Goal: Information Seeking & Learning: Learn about a topic

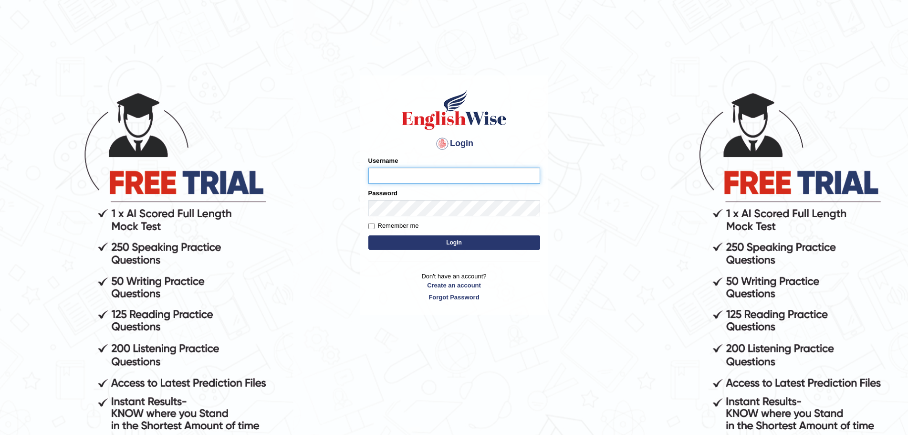
type input "Mugwunali"
click at [685, 86] on body "Login Please fix the following errors: Username Mugwunali Password Remember me …" at bounding box center [454, 262] width 908 height 435
type input "Mugwunali"
click at [448, 241] on button "Login" at bounding box center [454, 242] width 172 height 14
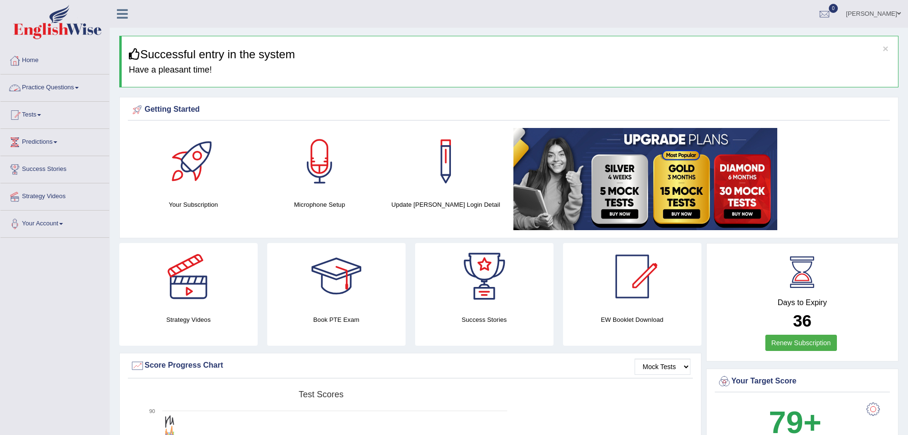
click at [78, 88] on span at bounding box center [77, 88] width 4 height 2
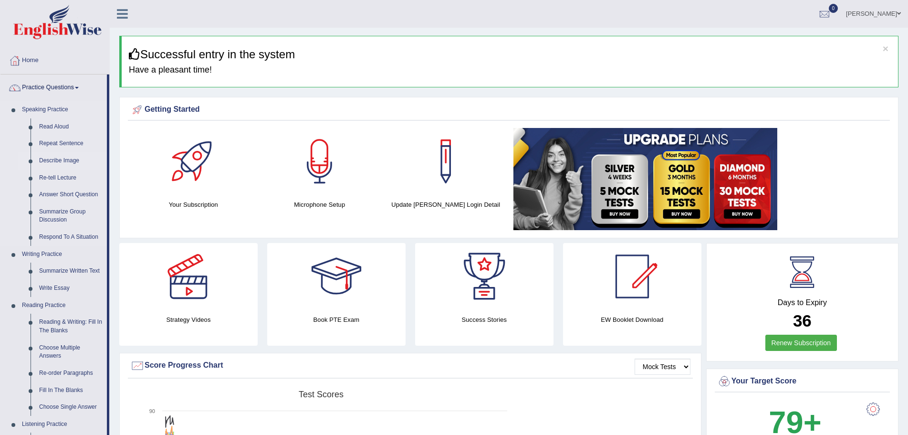
click at [57, 160] on link "Describe Image" at bounding box center [71, 160] width 72 height 17
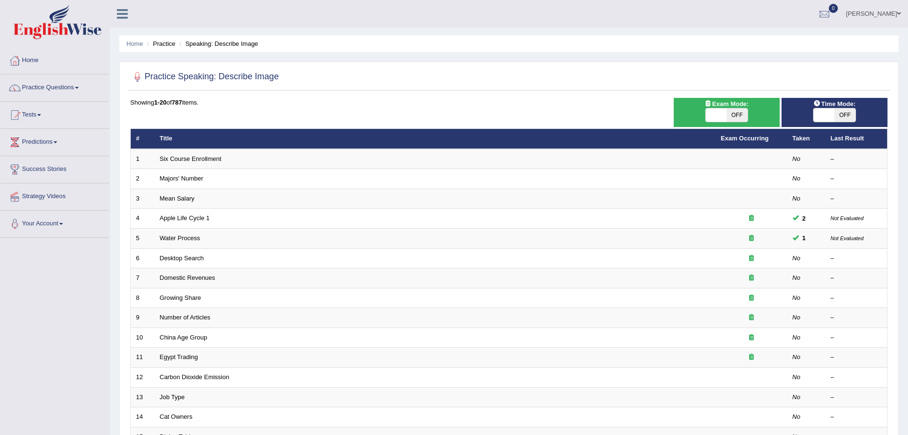
click at [846, 106] on span "Time Mode:" at bounding box center [834, 104] width 50 height 10
click at [846, 113] on span "OFF" at bounding box center [844, 114] width 21 height 13
checkbox input "true"
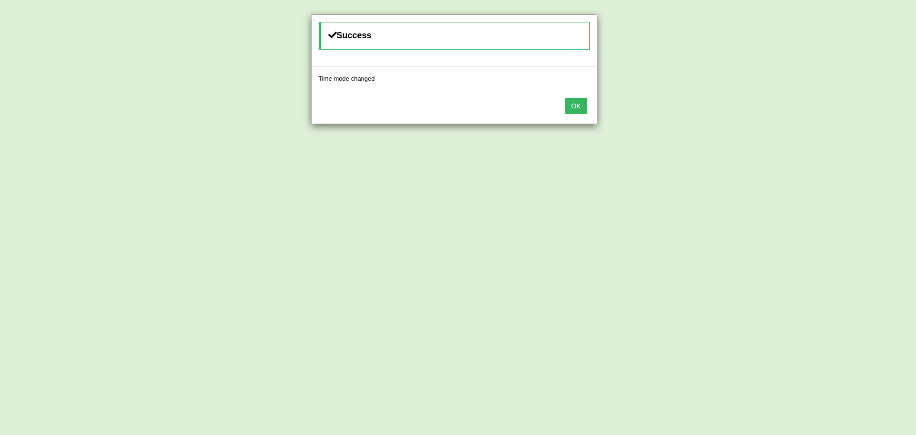
click at [577, 106] on button "OK" at bounding box center [576, 106] width 22 height 16
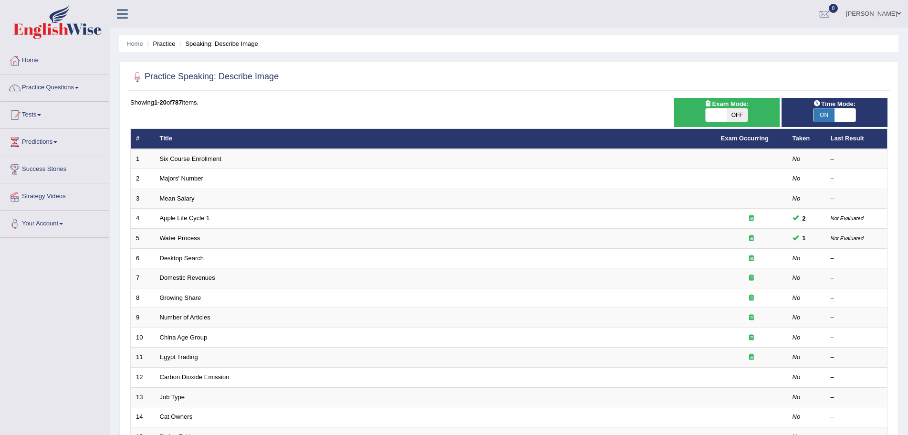
click at [737, 114] on span "OFF" at bounding box center [736, 114] width 21 height 13
checkbox input "true"
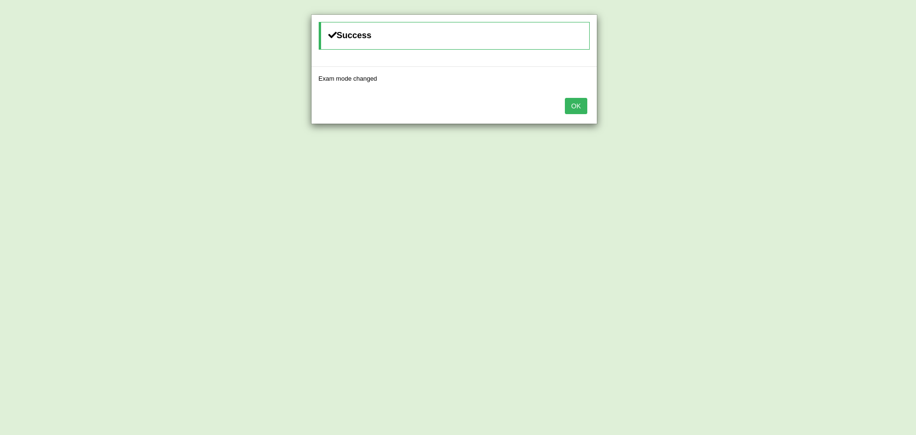
click at [579, 104] on button "OK" at bounding box center [576, 106] width 22 height 16
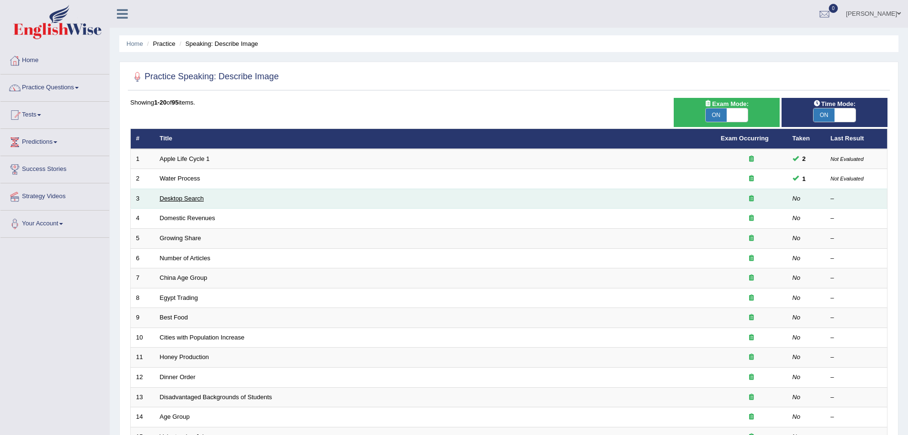
click at [196, 197] on link "Desktop Search" at bounding box center [182, 198] width 44 height 7
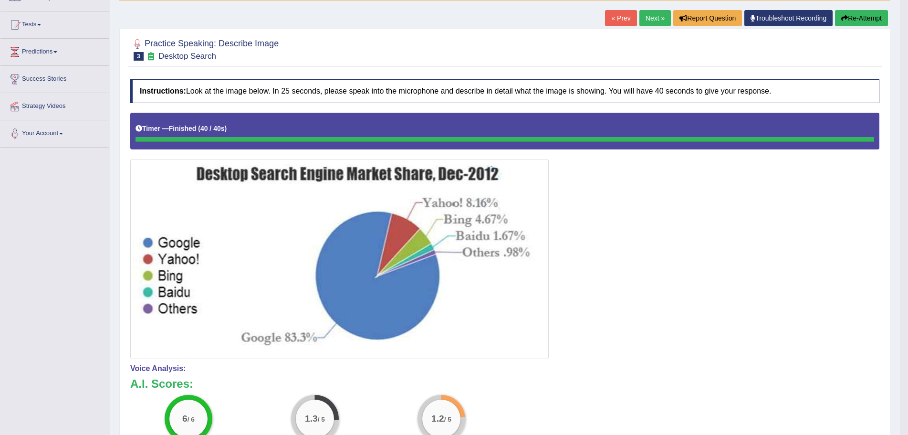
scroll to position [6, 0]
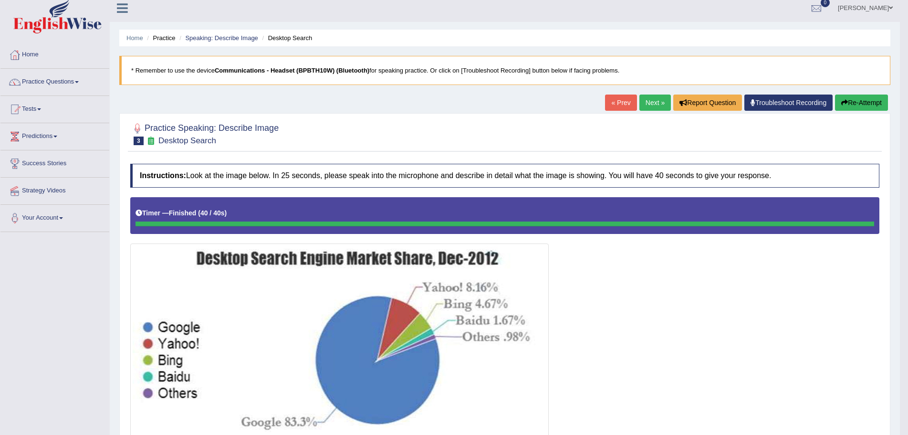
click at [604, 250] on div at bounding box center [504, 320] width 749 height 246
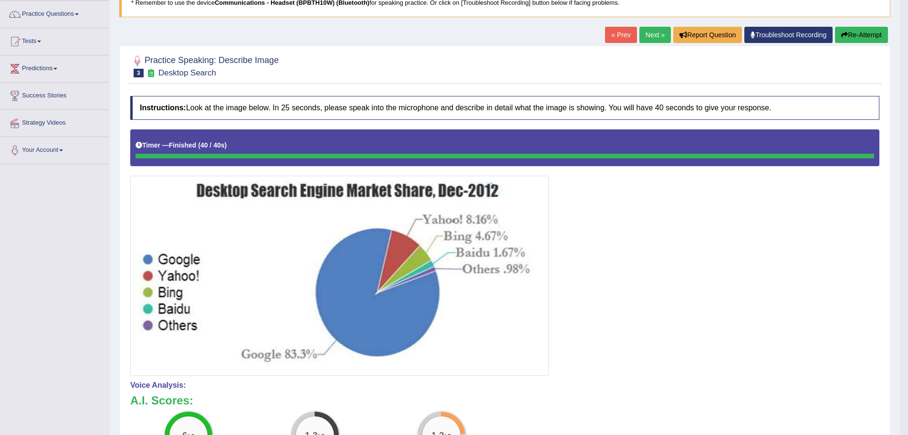
scroll to position [0, 0]
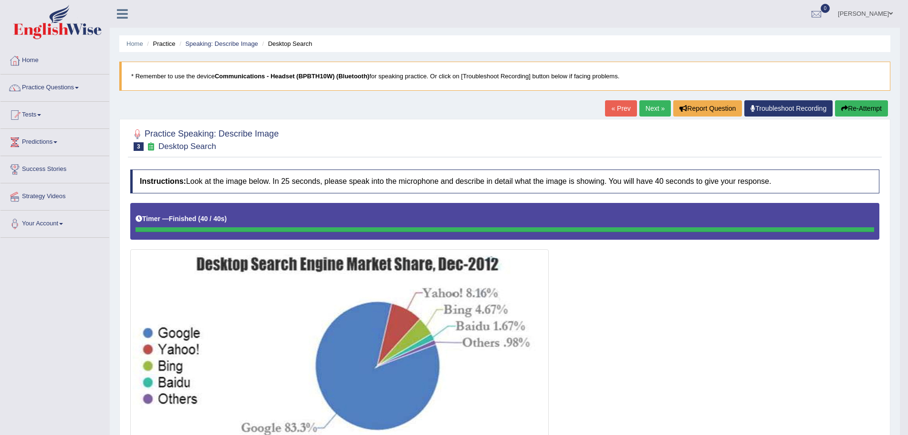
click at [859, 109] on button "Re-Attempt" at bounding box center [861, 108] width 53 height 16
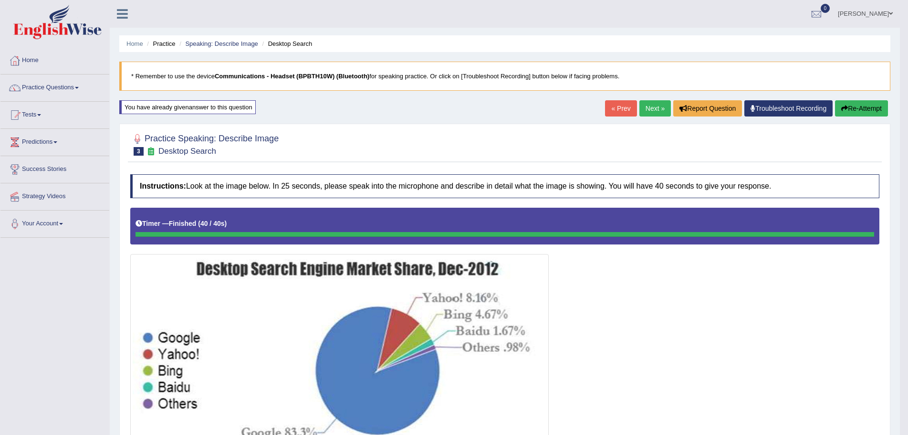
click at [643, 105] on link "Next »" at bounding box center [654, 108] width 31 height 16
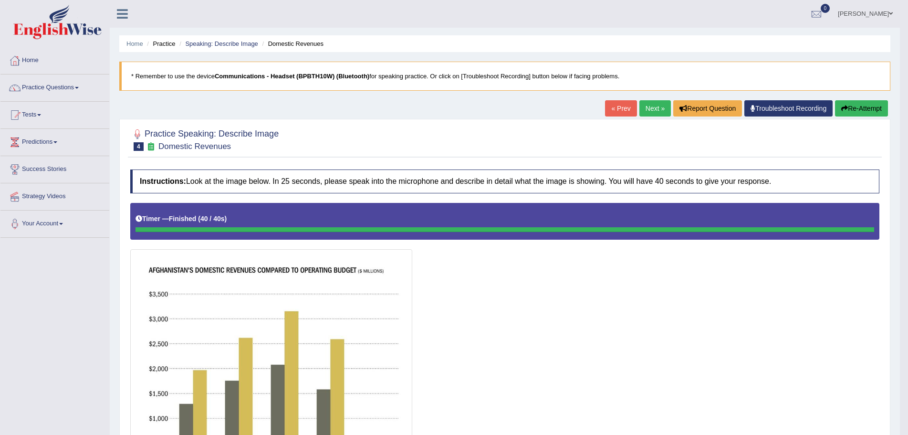
click at [858, 108] on button "Re-Attempt" at bounding box center [861, 108] width 53 height 16
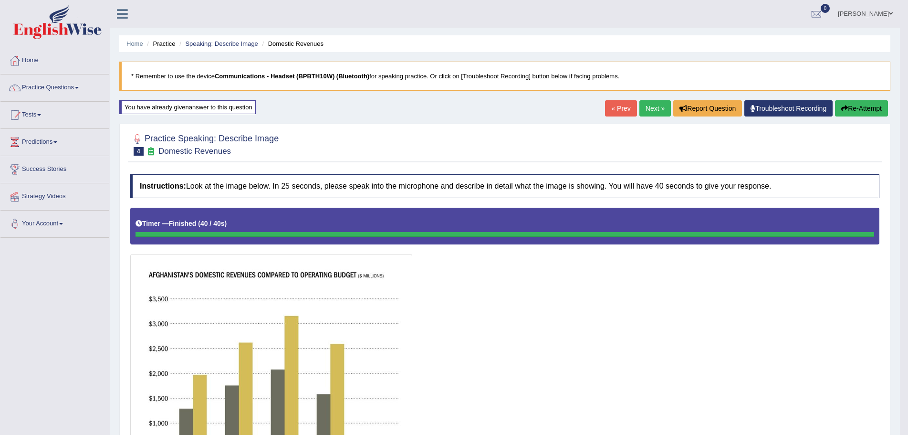
click at [862, 104] on button "Re-Attempt" at bounding box center [861, 108] width 53 height 16
click at [850, 105] on button "Re-Attempt" at bounding box center [861, 108] width 53 height 16
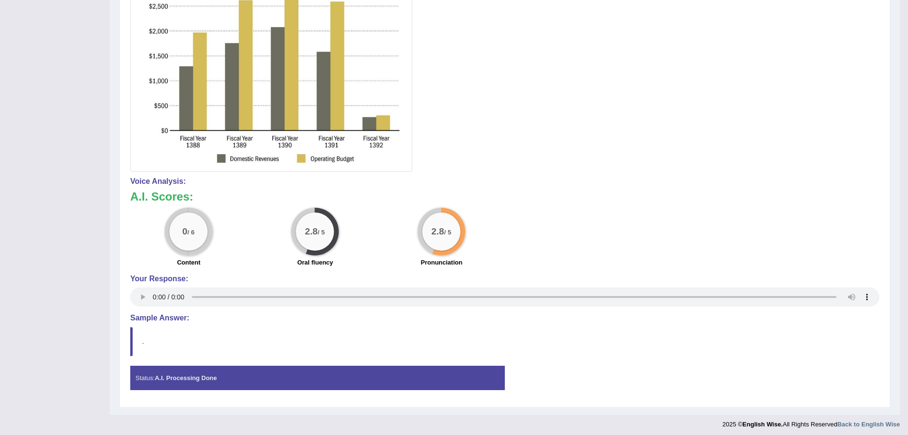
scroll to position [346, 0]
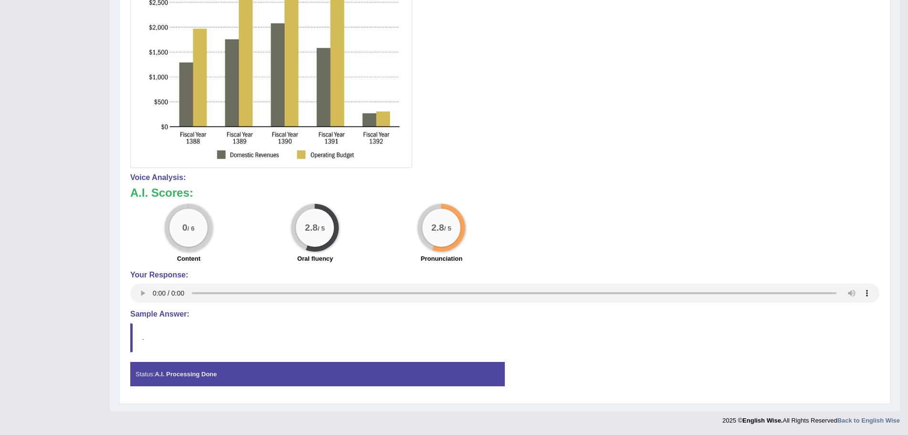
click at [692, 329] on blockquote "." at bounding box center [504, 337] width 749 height 29
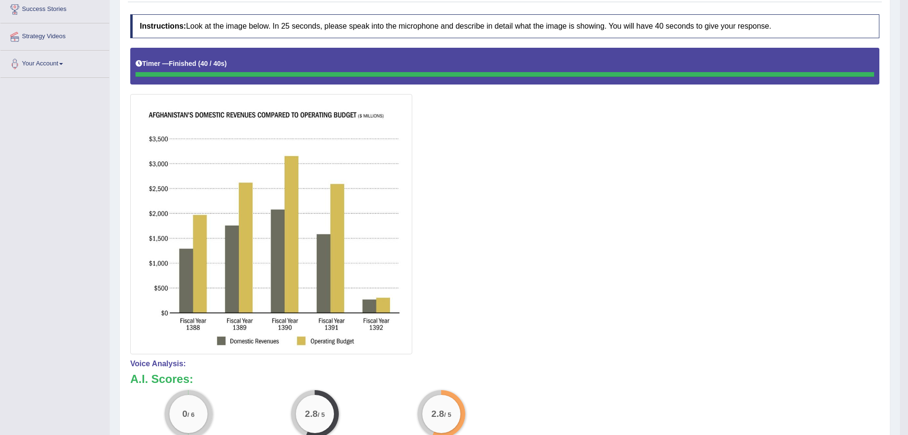
scroll to position [155, 0]
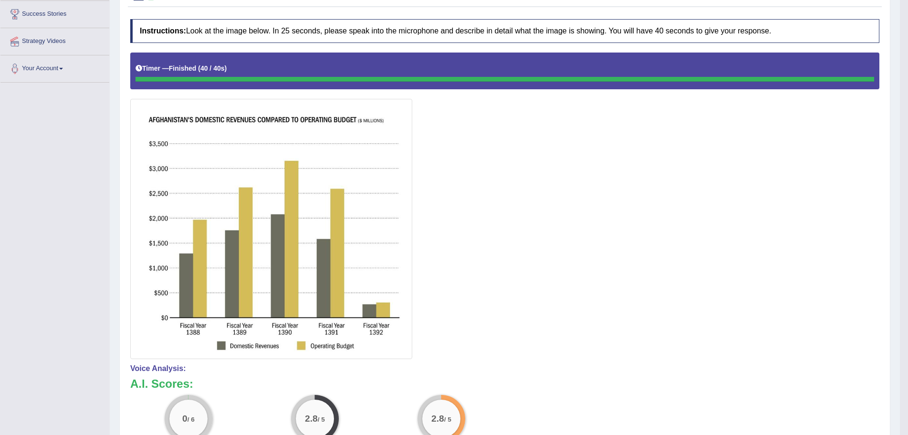
click at [684, 226] on div at bounding box center [504, 205] width 749 height 306
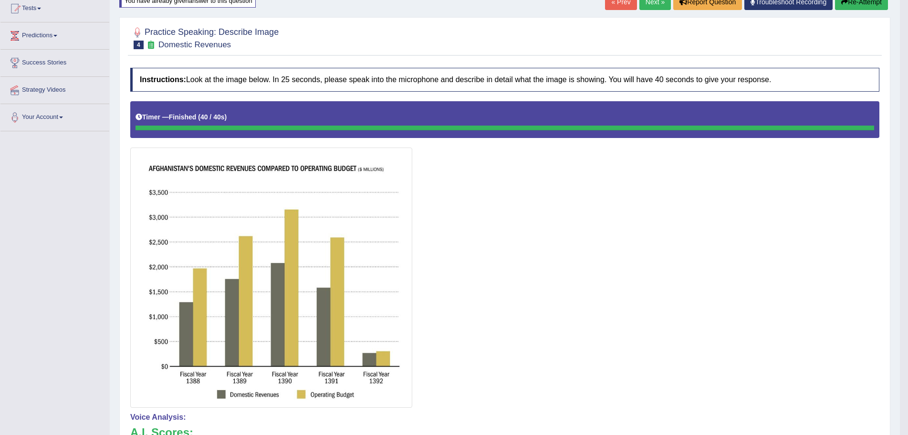
scroll to position [0, 0]
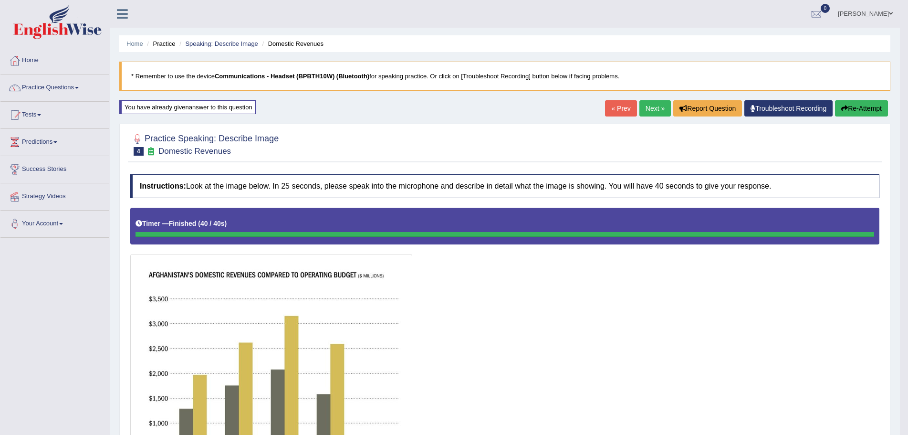
click at [229, 109] on div "You have already given answer to this question" at bounding box center [187, 107] width 136 height 14
click at [860, 109] on button "Re-Attempt" at bounding box center [861, 108] width 53 height 16
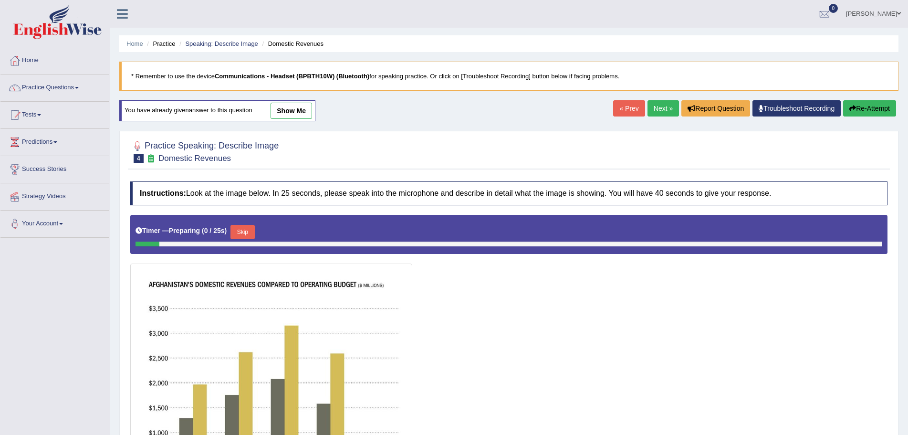
click at [291, 110] on link "show me" at bounding box center [291, 111] width 42 height 16
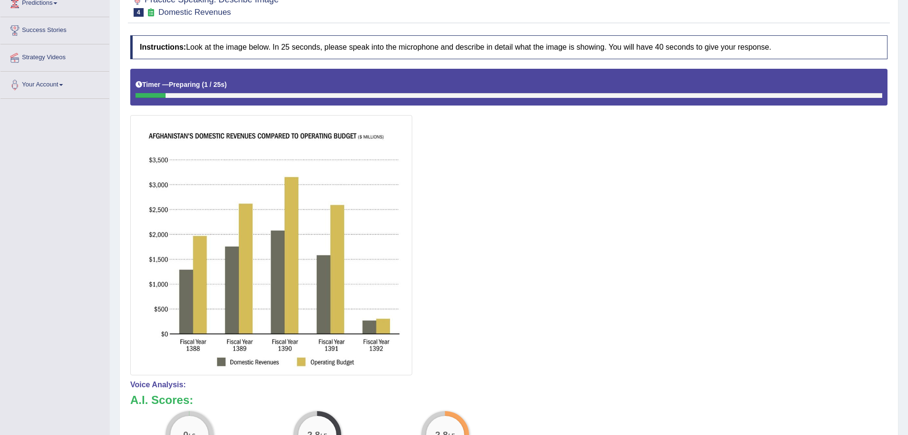
scroll to position [95, 0]
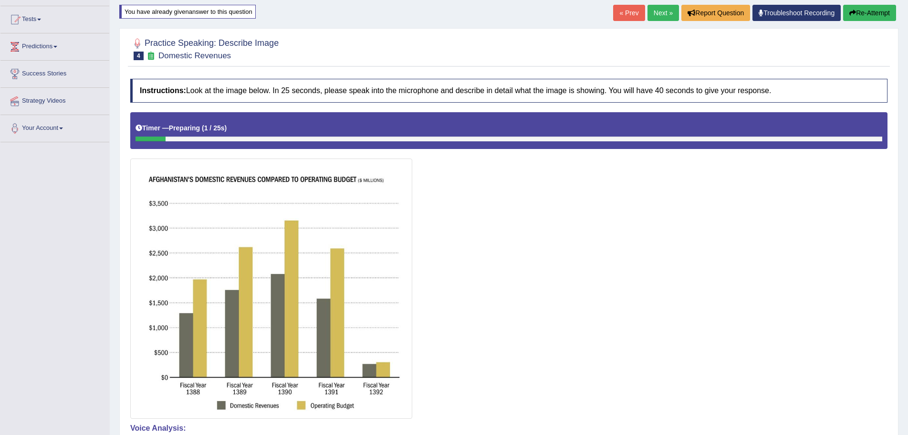
click at [655, 13] on link "Next »" at bounding box center [662, 13] width 31 height 16
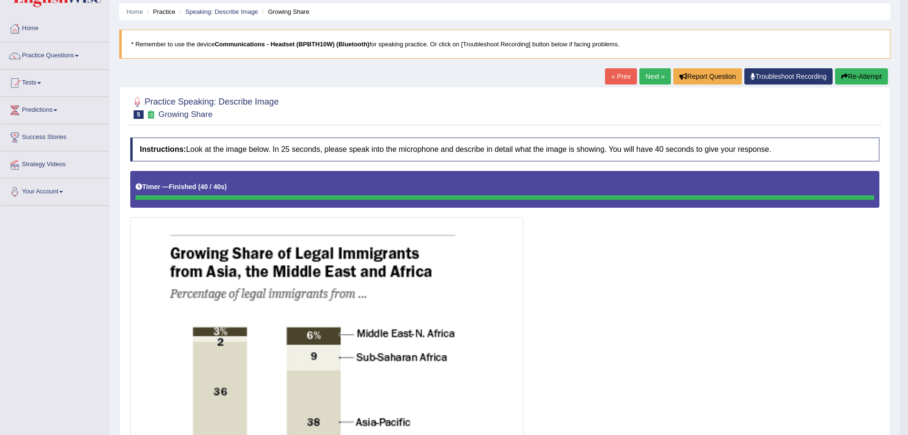
scroll to position [15, 0]
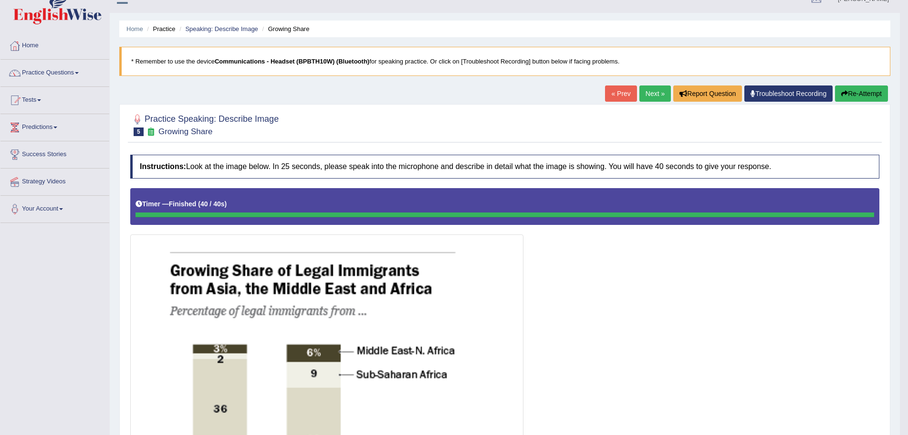
click at [647, 93] on link "Next »" at bounding box center [654, 93] width 31 height 16
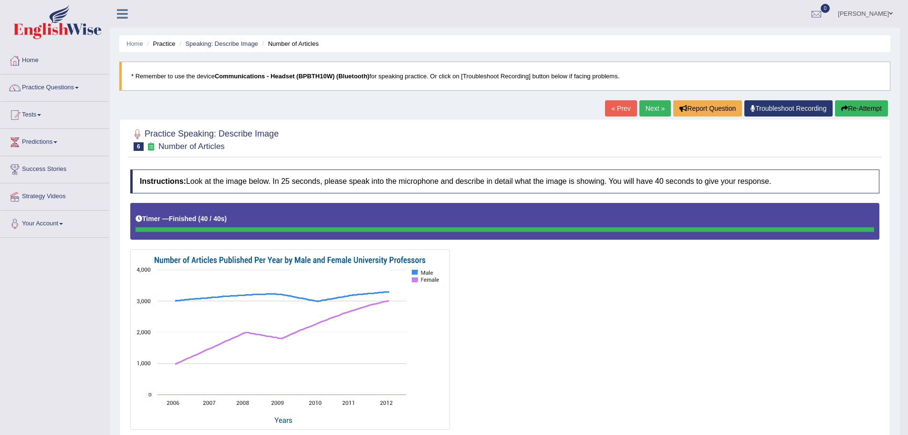
click at [646, 108] on link "Next »" at bounding box center [654, 108] width 31 height 16
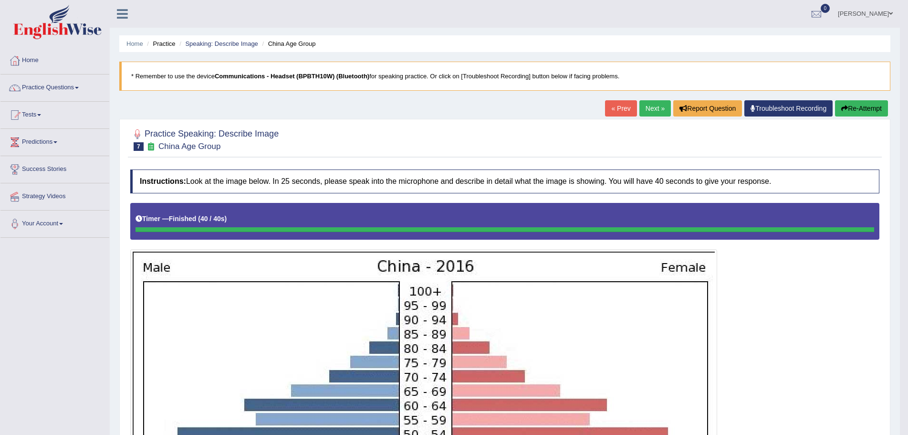
click at [858, 108] on button "Re-Attempt" at bounding box center [861, 108] width 53 height 16
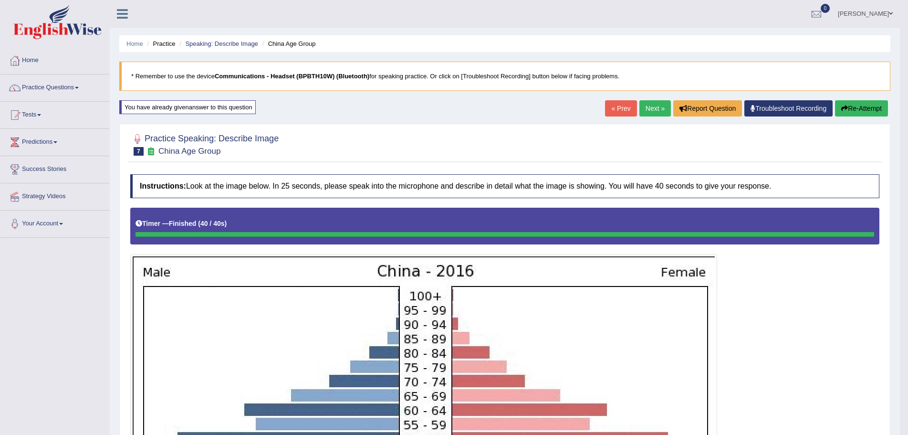
click at [647, 107] on link "Next »" at bounding box center [654, 108] width 31 height 16
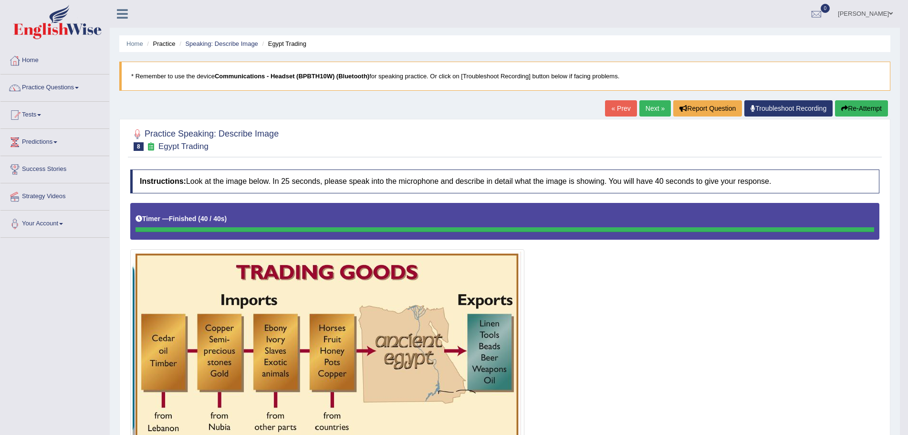
click at [856, 105] on button "Re-Attempt" at bounding box center [861, 108] width 53 height 16
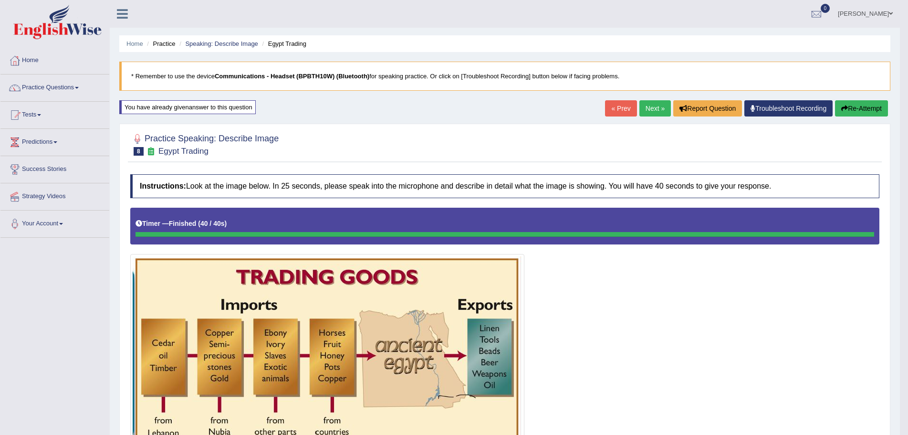
click at [643, 107] on link "Next »" at bounding box center [654, 108] width 31 height 16
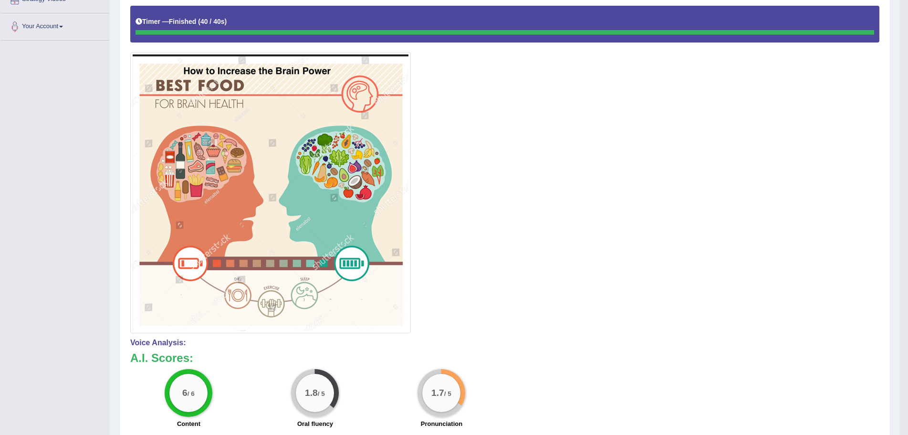
scroll to position [48, 0]
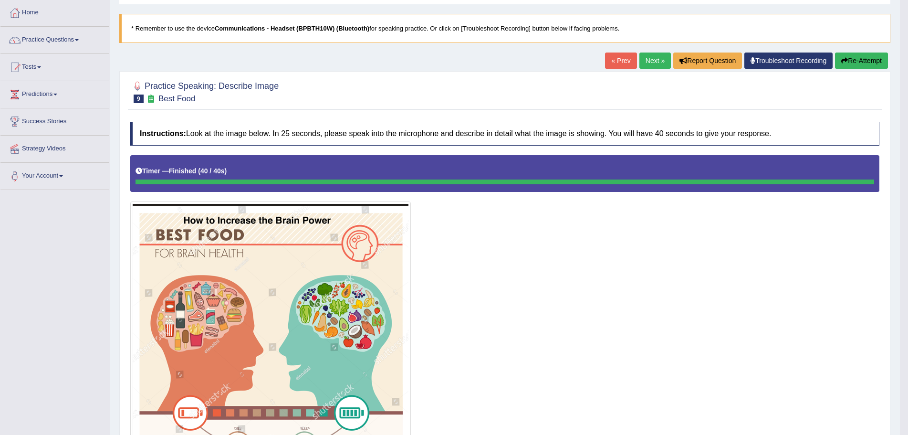
click at [646, 61] on link "Next »" at bounding box center [654, 60] width 31 height 16
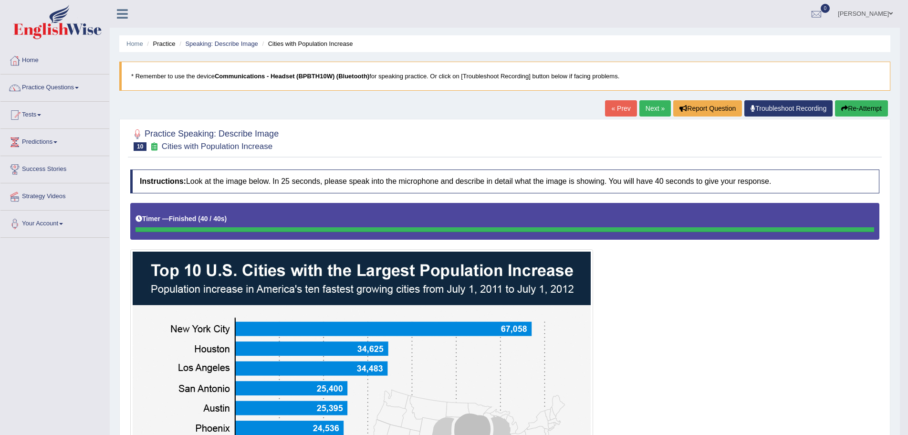
click at [649, 109] on link "Next »" at bounding box center [654, 108] width 31 height 16
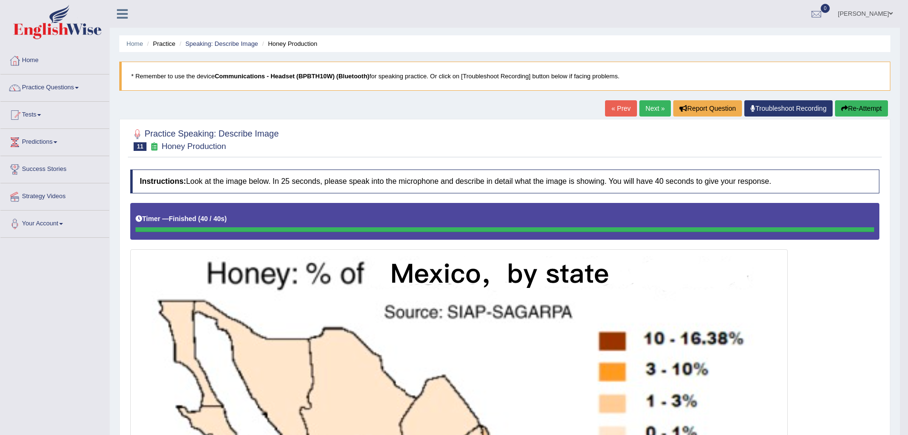
click at [644, 106] on link "Next »" at bounding box center [654, 108] width 31 height 16
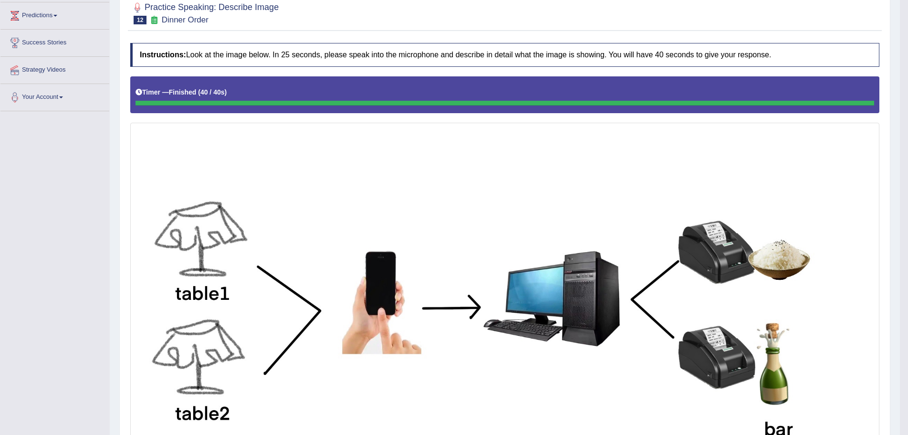
scroll to position [95, 0]
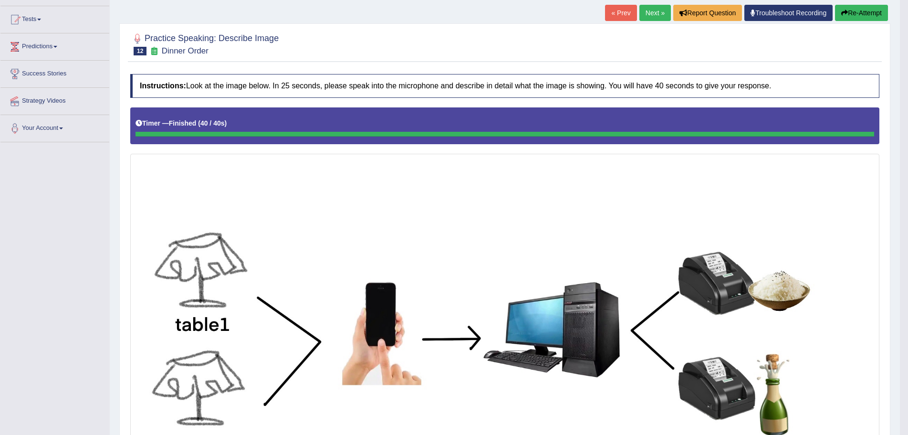
click at [856, 13] on button "Re-Attempt" at bounding box center [861, 13] width 53 height 16
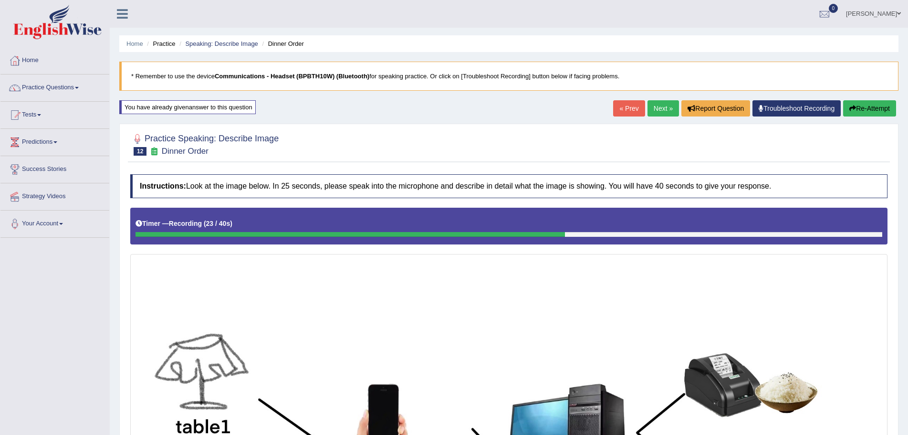
click at [872, 106] on button "Re-Attempt" at bounding box center [869, 108] width 53 height 16
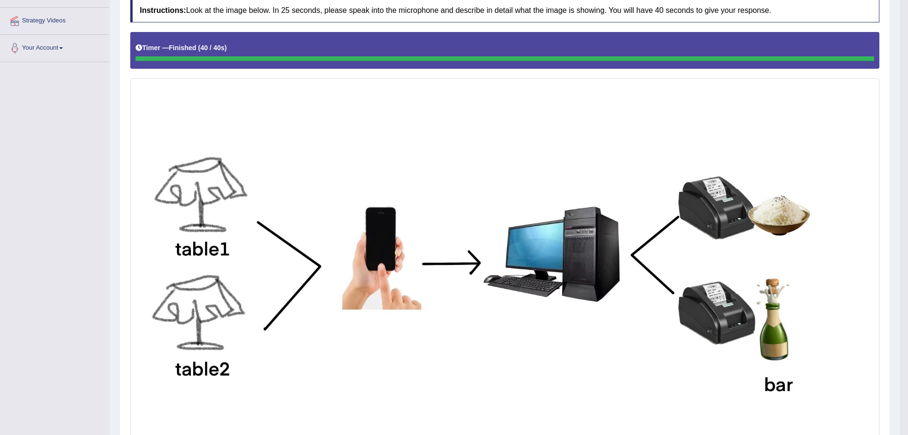
scroll to position [88, 0]
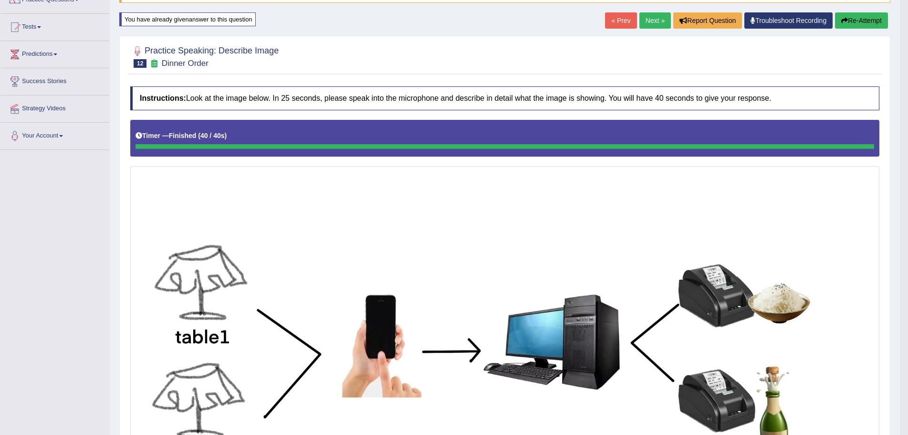
click at [647, 20] on link "Next »" at bounding box center [654, 20] width 31 height 16
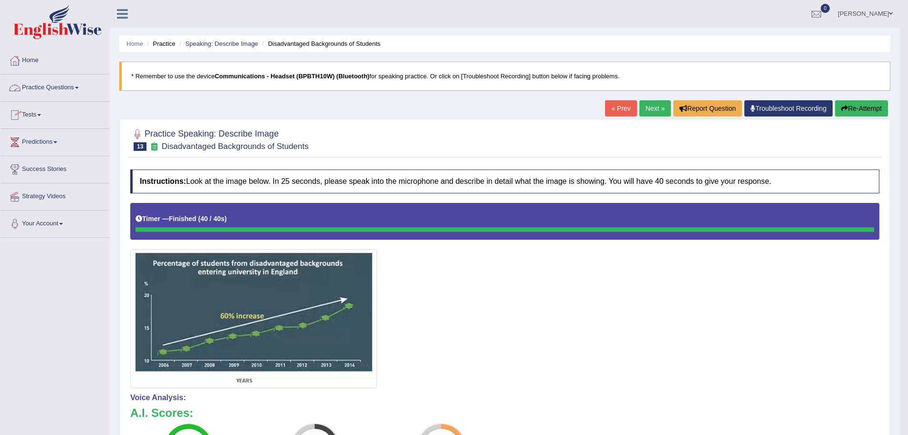
click at [80, 89] on link "Practice Questions" at bounding box center [54, 86] width 109 height 24
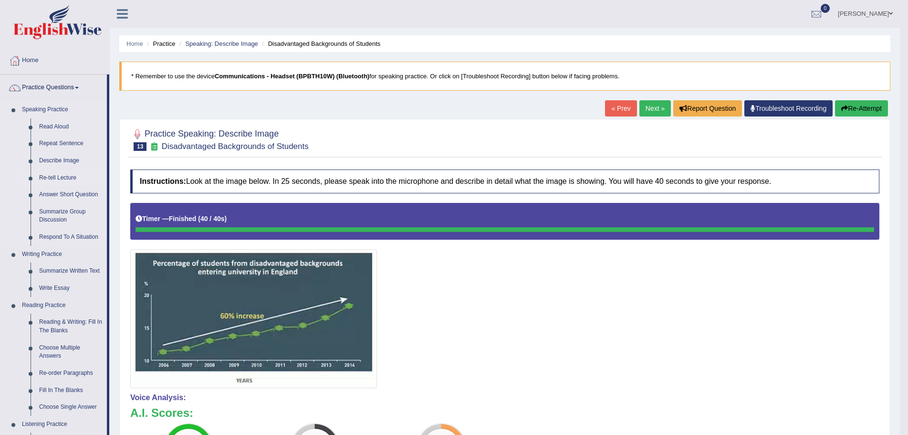
click at [62, 179] on link "Re-tell Lecture" at bounding box center [71, 177] width 72 height 17
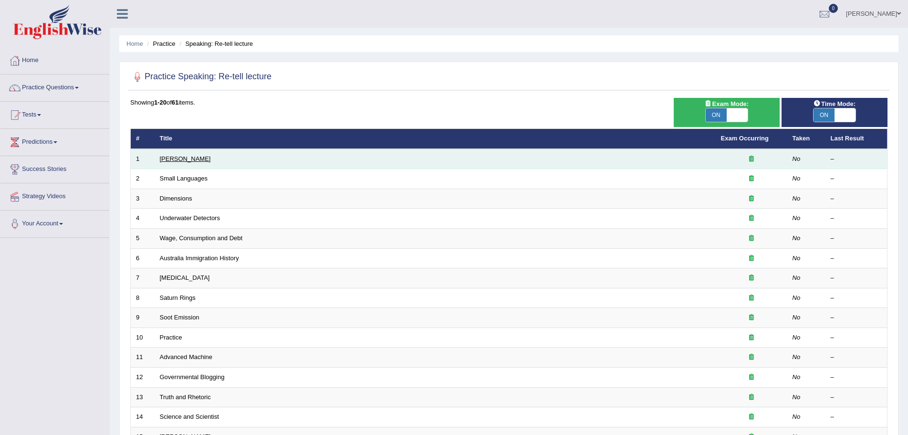
click at [193, 160] on link "[PERSON_NAME]" at bounding box center [185, 158] width 51 height 7
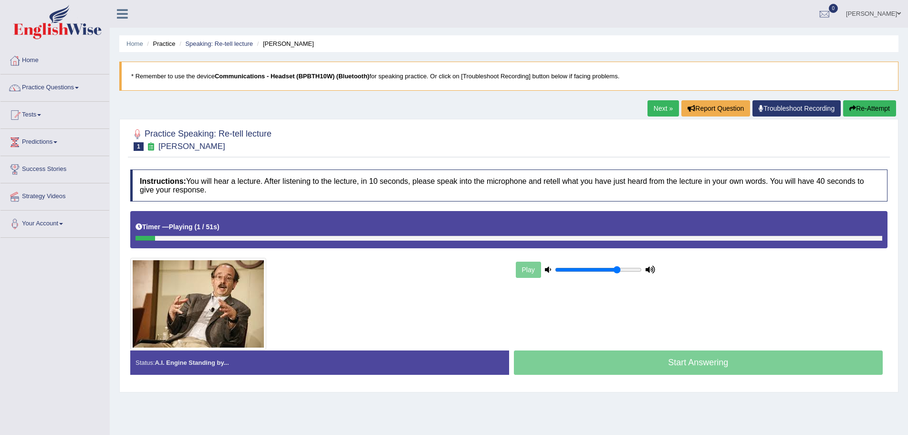
click at [698, 305] on div "Play" at bounding box center [508, 280] width 767 height 138
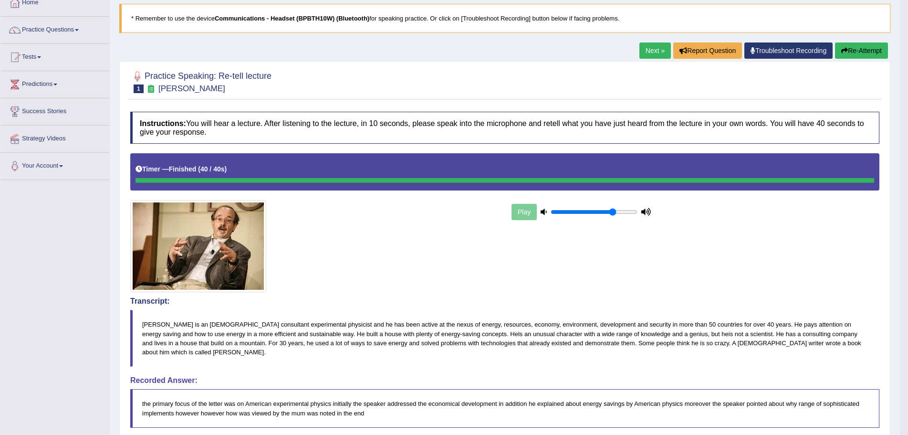
scroll to position [48, 0]
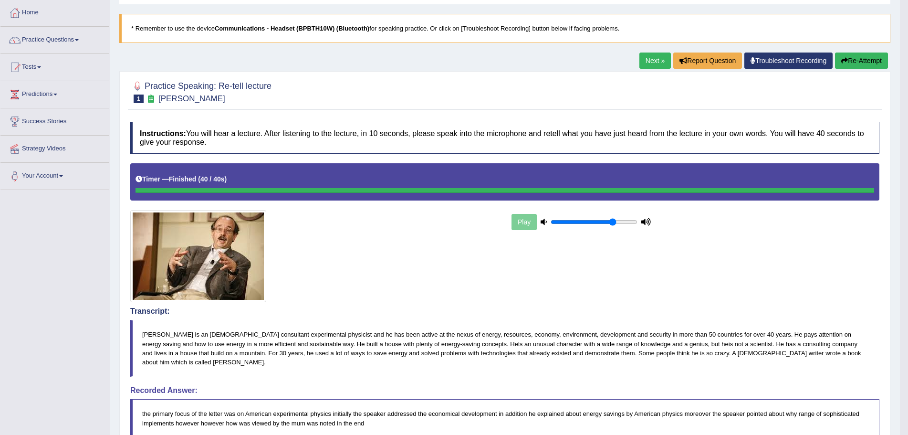
click at [850, 59] on button "Re-Attempt" at bounding box center [861, 60] width 53 height 16
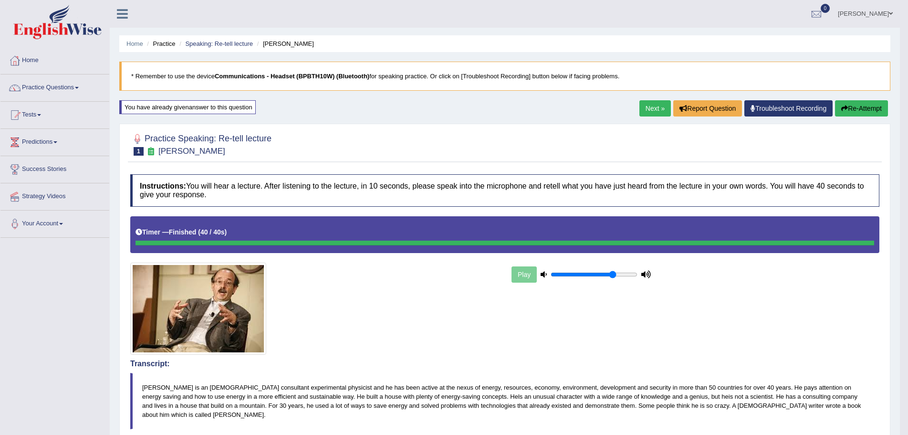
click at [645, 108] on link "Next »" at bounding box center [654, 108] width 31 height 16
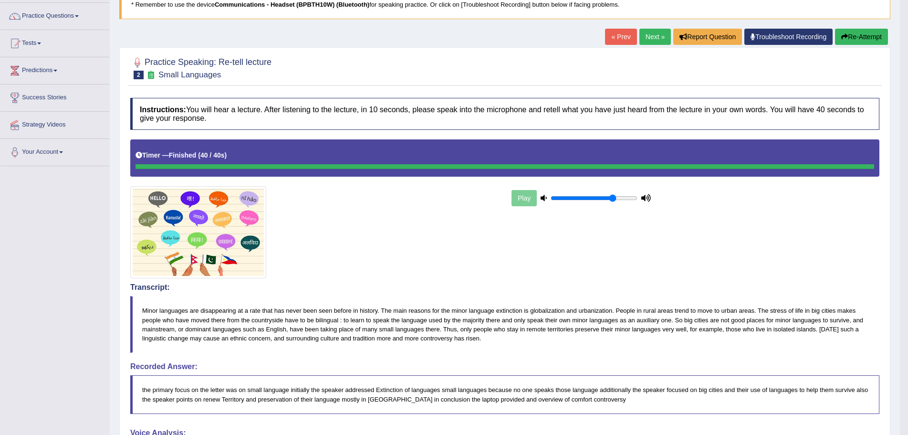
scroll to position [40, 0]
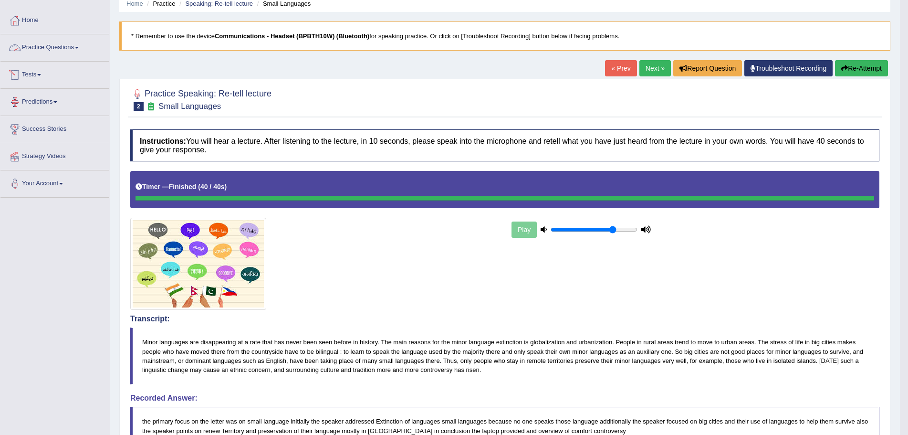
click at [79, 46] on link "Practice Questions" at bounding box center [54, 46] width 109 height 24
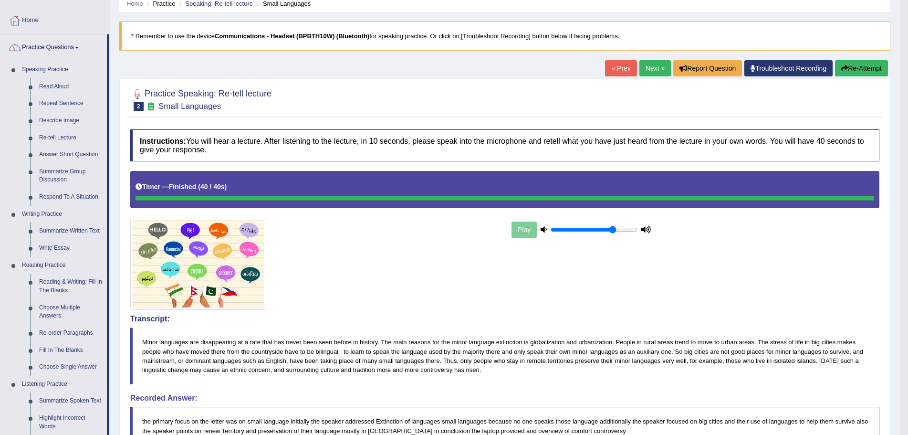
scroll to position [0, 0]
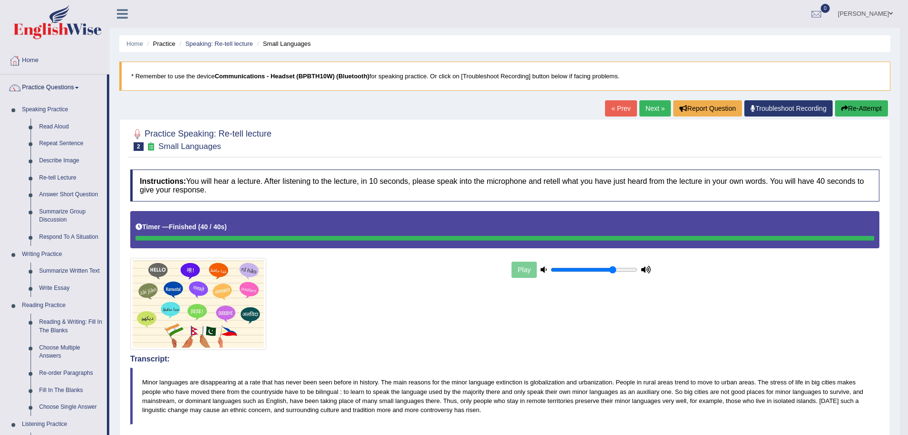
click at [651, 108] on link "Next »" at bounding box center [654, 108] width 31 height 16
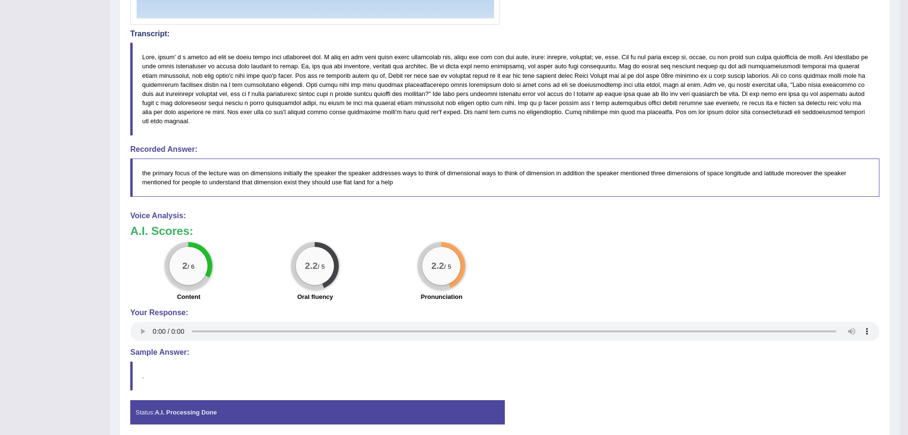
scroll to position [448, 0]
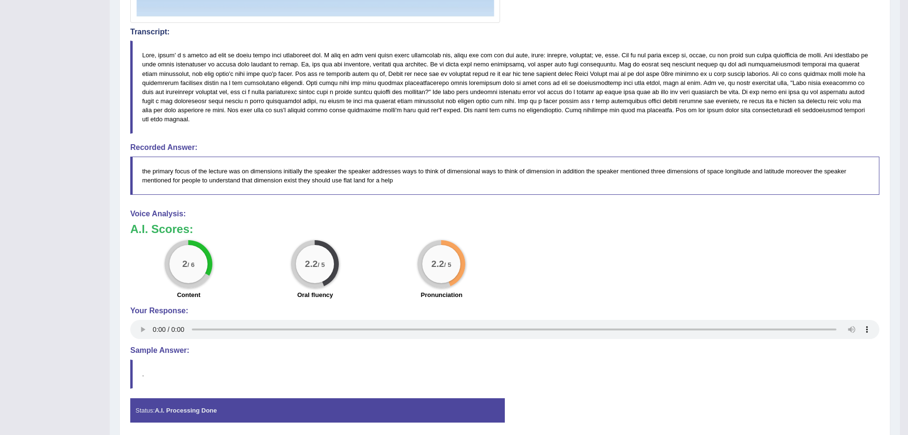
click at [612, 292] on div "2 / 6 Content 2.2 / 5 Oral fluency 2.2 / 5 Pronunciation" at bounding box center [504, 271] width 758 height 62
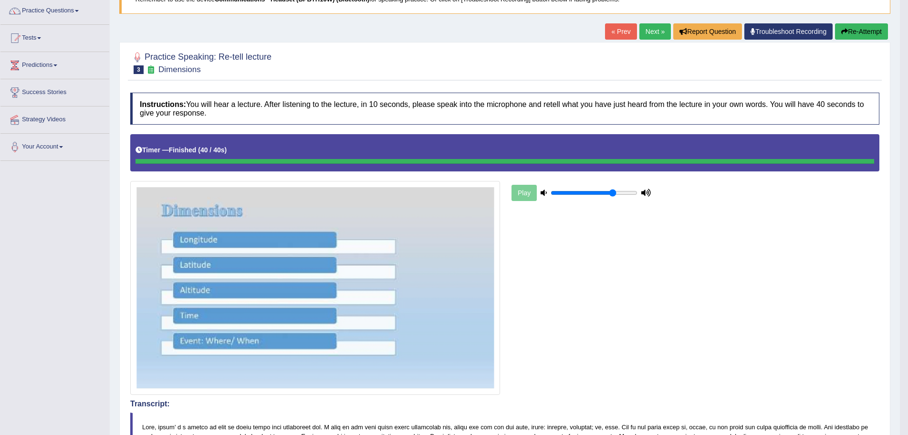
scroll to position [19, 0]
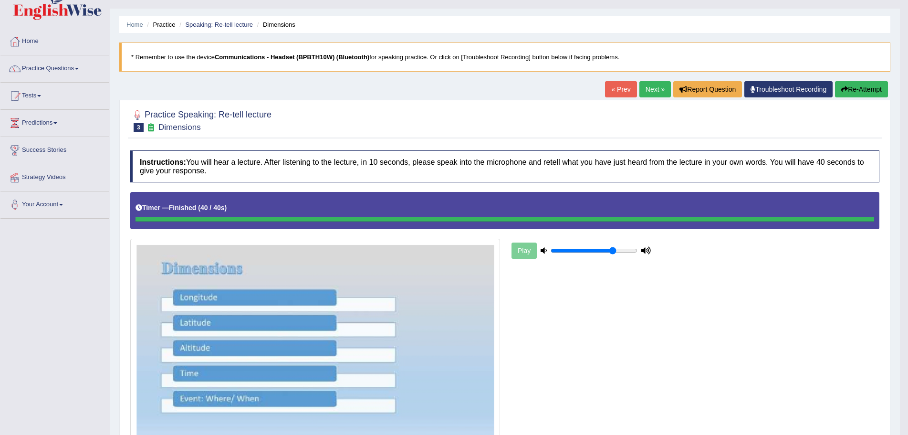
click at [844, 90] on icon "button" at bounding box center [844, 89] width 7 height 7
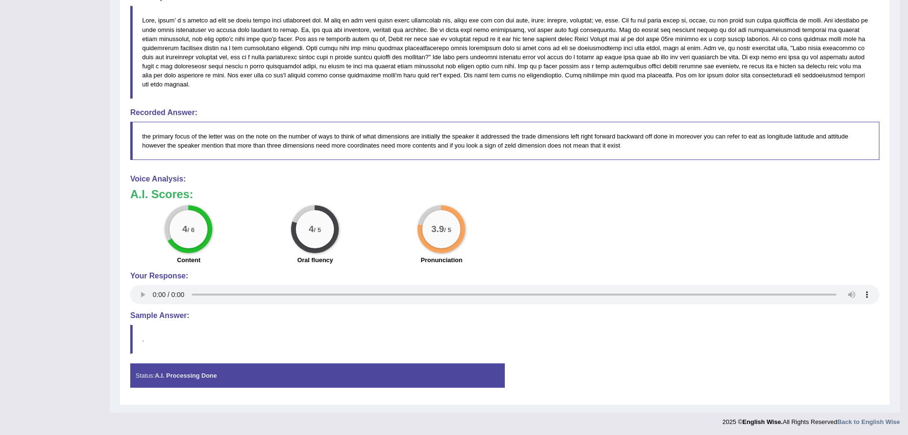
scroll to position [489, 0]
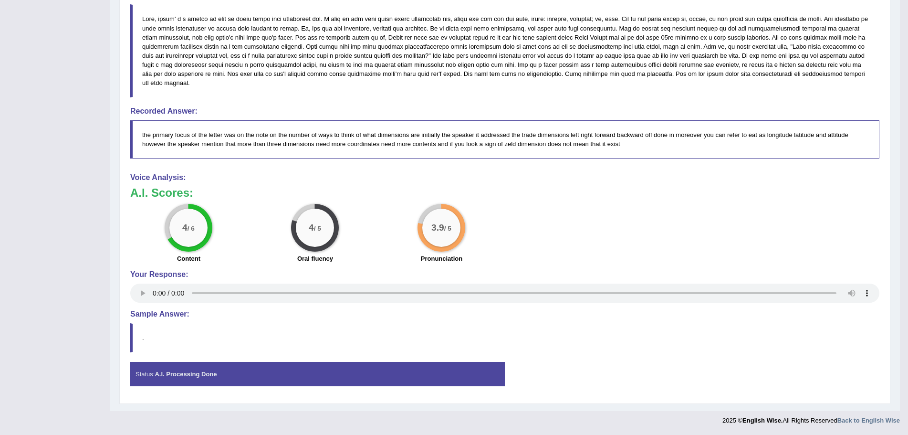
click at [674, 345] on blockquote "." at bounding box center [504, 337] width 749 height 29
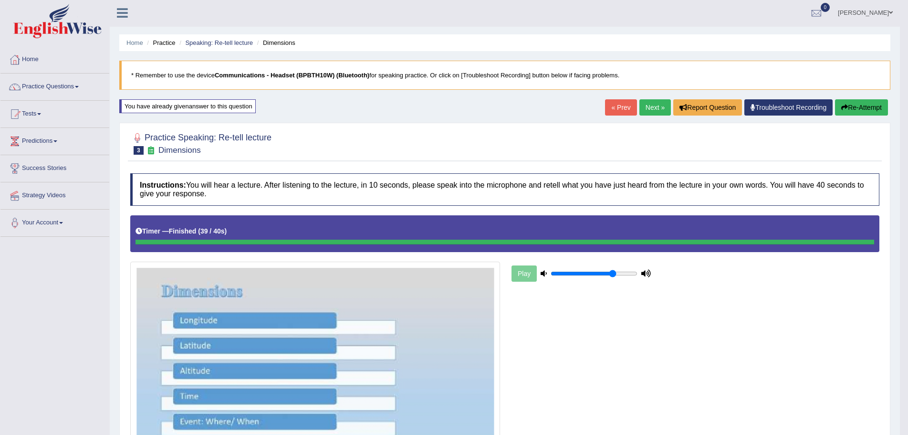
scroll to position [0, 0]
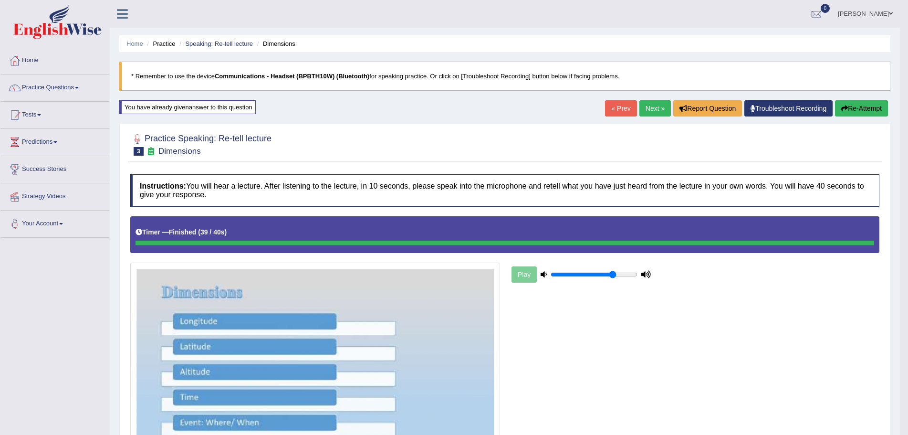
click at [653, 108] on link "Next »" at bounding box center [654, 108] width 31 height 16
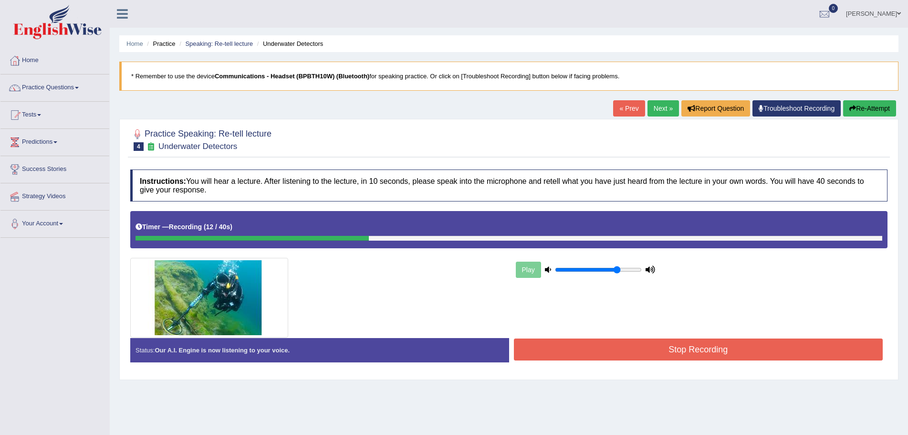
click at [868, 111] on button "Re-Attempt" at bounding box center [869, 108] width 53 height 16
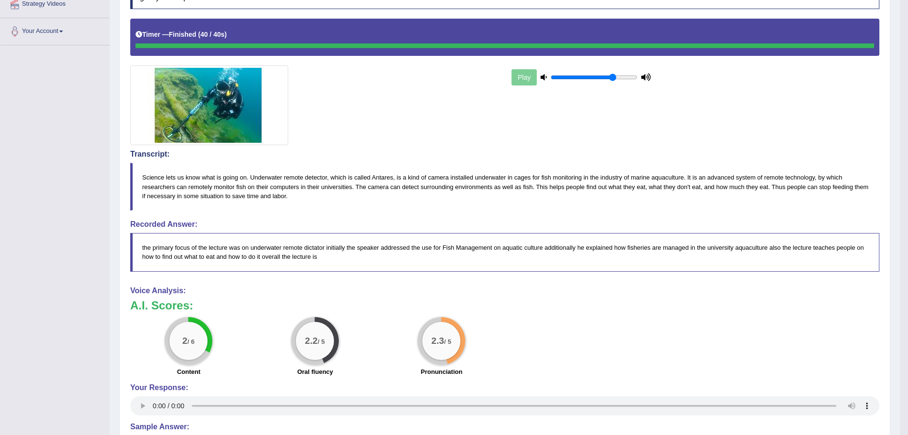
scroll to position [48, 0]
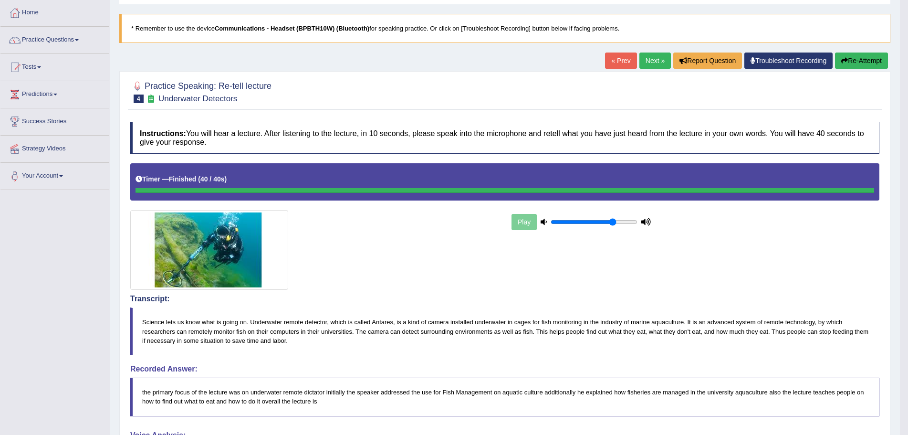
click at [856, 61] on button "Re-Attempt" at bounding box center [861, 60] width 53 height 16
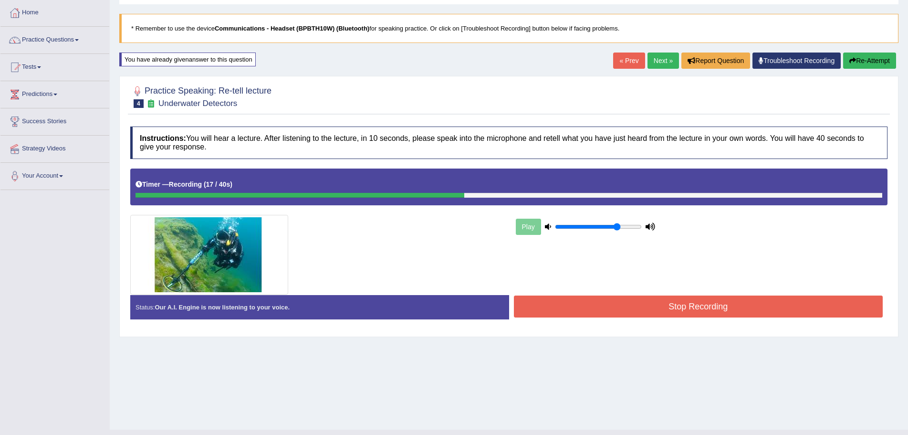
click at [864, 58] on button "Re-Attempt" at bounding box center [869, 60] width 53 height 16
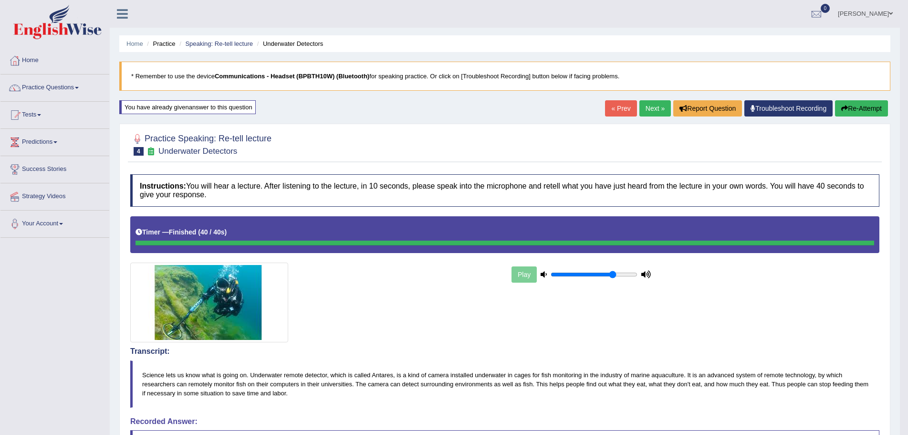
click at [889, 12] on span at bounding box center [891, 13] width 4 height 6
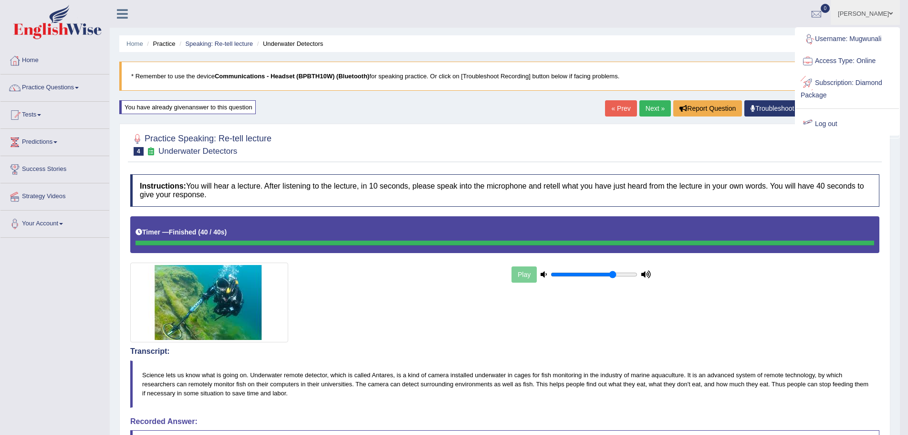
click at [821, 126] on link "Log out" at bounding box center [847, 124] width 103 height 22
